Goal: Task Accomplishment & Management: Manage account settings

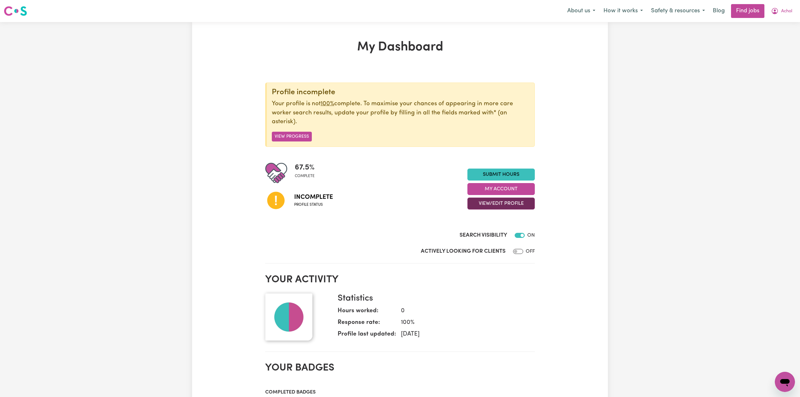
click at [485, 204] on button "View/Edit Profile" at bounding box center [501, 204] width 67 height 12
click at [482, 231] on link "Edit Profile" at bounding box center [497, 232] width 59 height 13
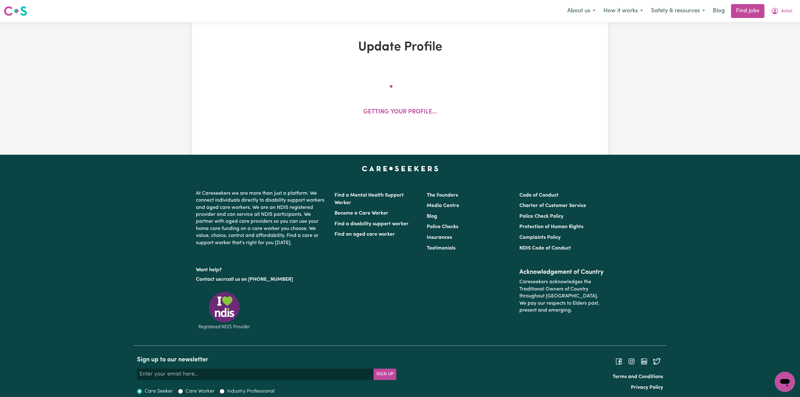
select select "[DEMOGRAPHIC_DATA]"
select select "[DEMOGRAPHIC_DATA] Citizen"
select select "Studying a healthcare related degree or qualification"
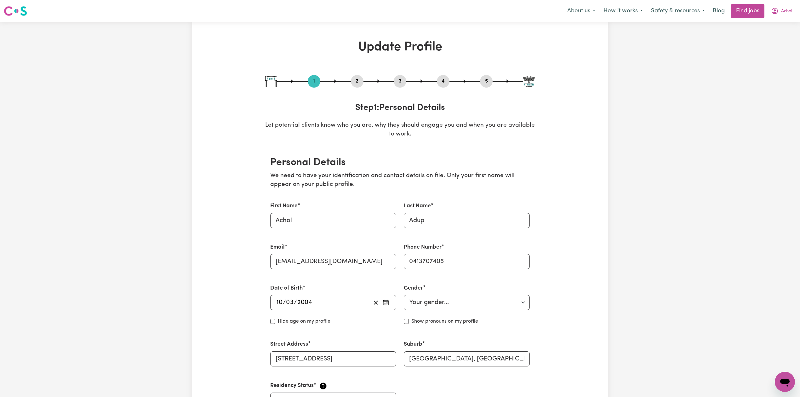
click at [361, 80] on button "2" at bounding box center [357, 81] width 13 height 8
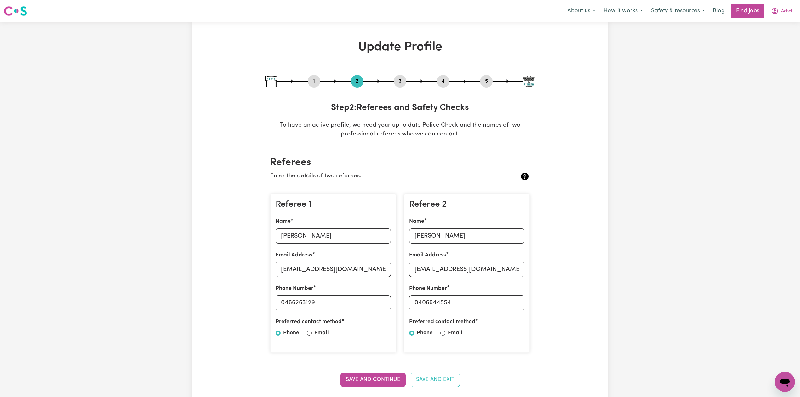
scroll to position [42, 0]
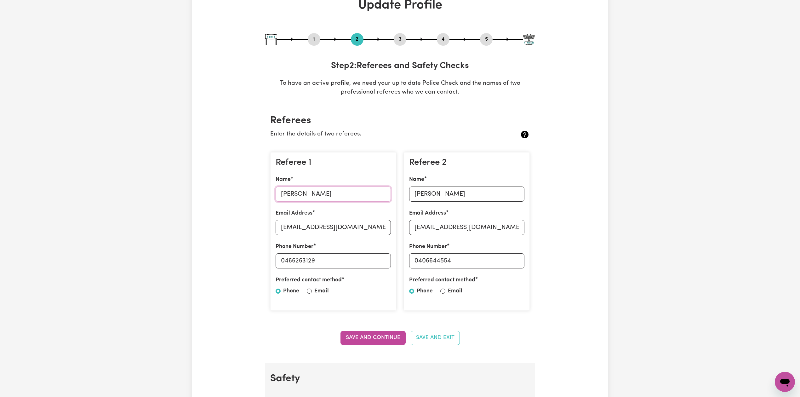
click at [306, 200] on input "[PERSON_NAME]" at bounding box center [333, 194] width 115 height 15
click at [318, 226] on input "[EMAIL_ADDRESS][DOMAIN_NAME]" at bounding box center [333, 227] width 115 height 15
click at [286, 261] on input "0466263129" at bounding box center [333, 260] width 115 height 15
drag, startPoint x: 286, startPoint y: 260, endPoint x: 352, endPoint y: 260, distance: 66.2
click at [352, 260] on input "0466263129" at bounding box center [333, 260] width 115 height 15
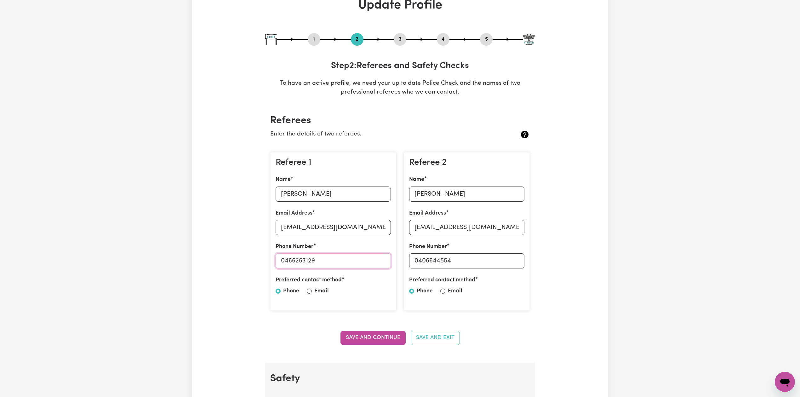
click at [331, 263] on input "0466263129" at bounding box center [333, 260] width 115 height 15
drag, startPoint x: 285, startPoint y: 261, endPoint x: 308, endPoint y: 261, distance: 23.3
click at [364, 261] on input "0466263129" at bounding box center [333, 260] width 115 height 15
drag, startPoint x: 424, startPoint y: 193, endPoint x: 414, endPoint y: 198, distance: 11.0
click at [424, 193] on input "[PERSON_NAME]" at bounding box center [466, 194] width 115 height 15
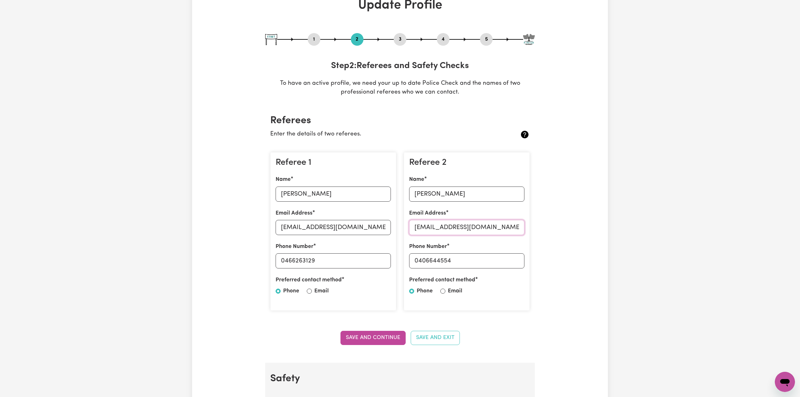
click at [457, 222] on input "[EMAIL_ADDRESS][DOMAIN_NAME]" at bounding box center [466, 227] width 115 height 15
drag, startPoint x: 420, startPoint y: 259, endPoint x: 523, endPoint y: 262, distance: 103.7
click at [530, 261] on div "Referee 2 Name [PERSON_NAME] Email Address [EMAIL_ADDRESS][DOMAIN_NAME] Phone N…" at bounding box center [467, 231] width 126 height 159
click at [487, 37] on button "5" at bounding box center [486, 39] width 13 height 8
select select "I am providing services through another platform"
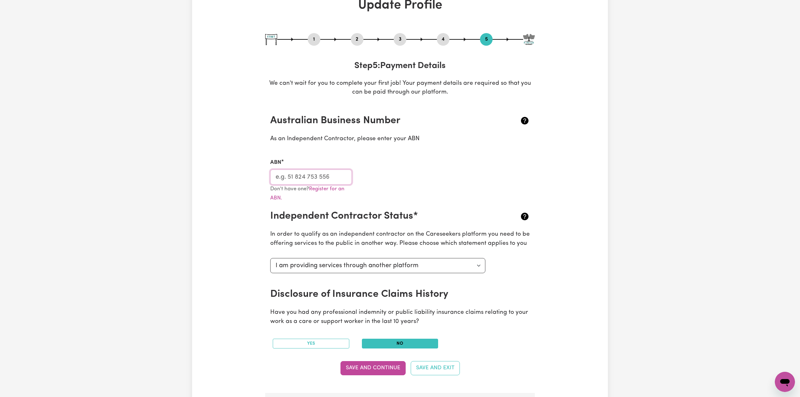
click at [286, 175] on input "ABN" at bounding box center [311, 177] width 82 height 15
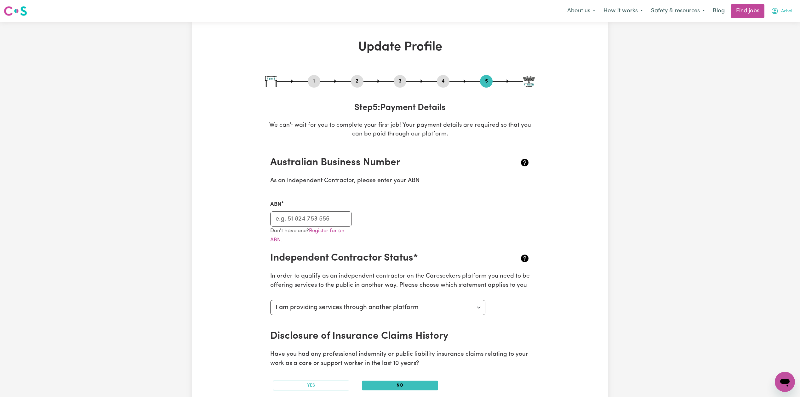
click at [778, 17] on button "Achol" at bounding box center [781, 10] width 29 height 13
click at [765, 49] on link "Logout" at bounding box center [772, 48] width 50 height 12
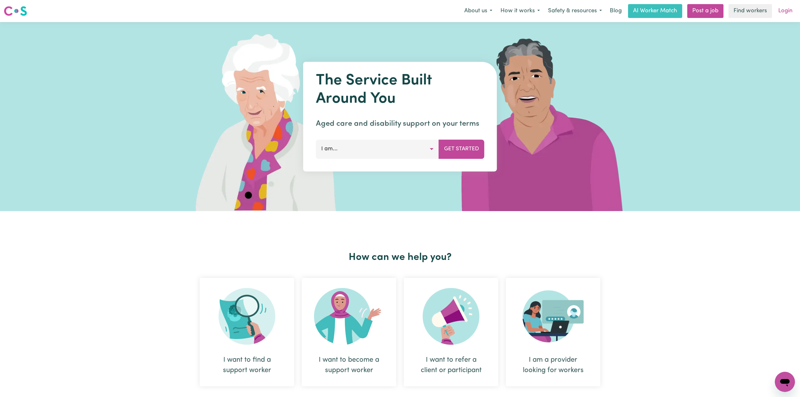
click at [788, 16] on link "Login" at bounding box center [786, 11] width 22 height 14
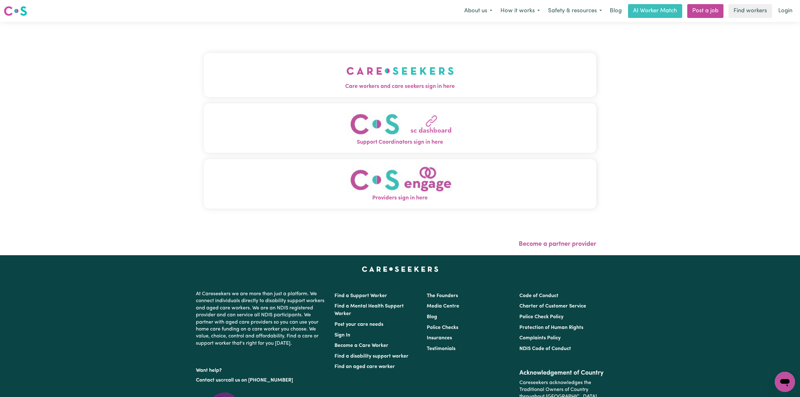
click at [347, 67] on img "Care workers and care seekers sign in here" at bounding box center [400, 70] width 107 height 23
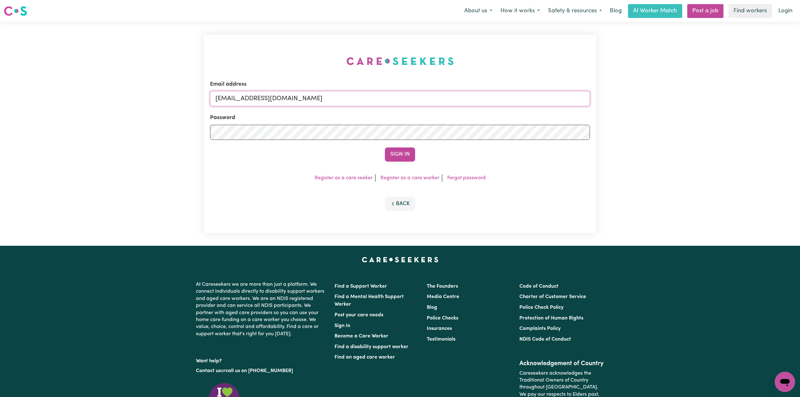
click at [270, 93] on input "[EMAIL_ADDRESS][DOMAIN_NAME]" at bounding box center [400, 98] width 380 height 15
drag, startPoint x: 248, startPoint y: 97, endPoint x: 454, endPoint y: 109, distance: 207.1
click at [463, 105] on input "Superuser~[EMAIL_ADDRESS][DOMAIN_NAME]" at bounding box center [400, 98] width 380 height 15
type input "Superuser~[EMAIL_ADDRESS][DOMAIN_NAME]"
click at [406, 152] on button "Sign In" at bounding box center [400, 154] width 30 height 14
